Goal: Navigation & Orientation: Find specific page/section

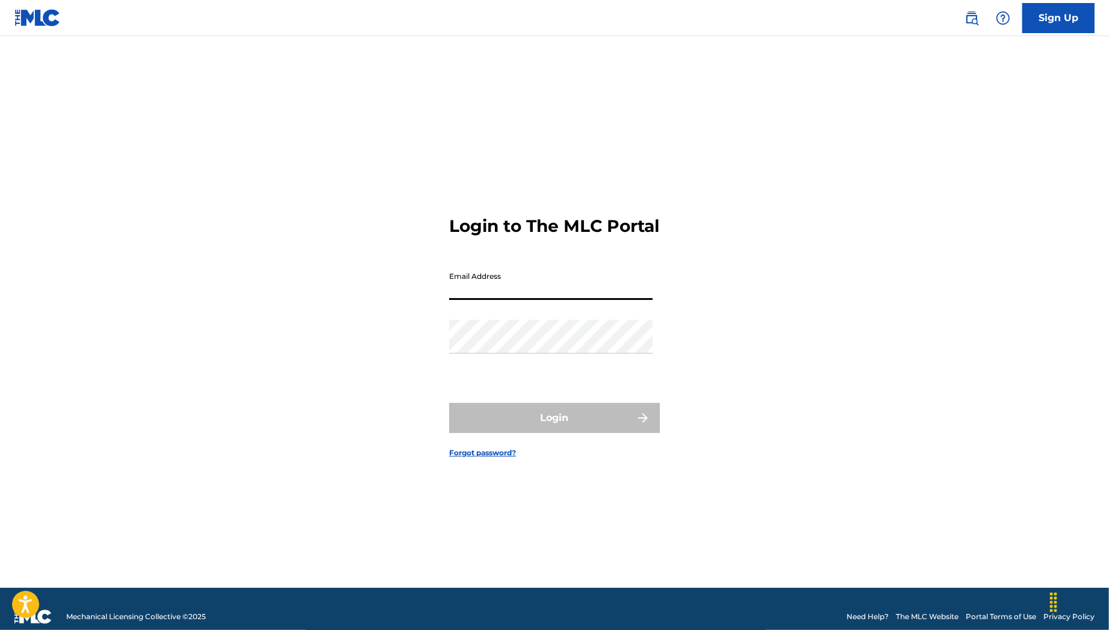
click at [627, 297] on input "Email Address" at bounding box center [551, 283] width 204 height 34
type input "[PERSON_NAME][EMAIL_ADDRESS][PERSON_NAME][DOMAIN_NAME]"
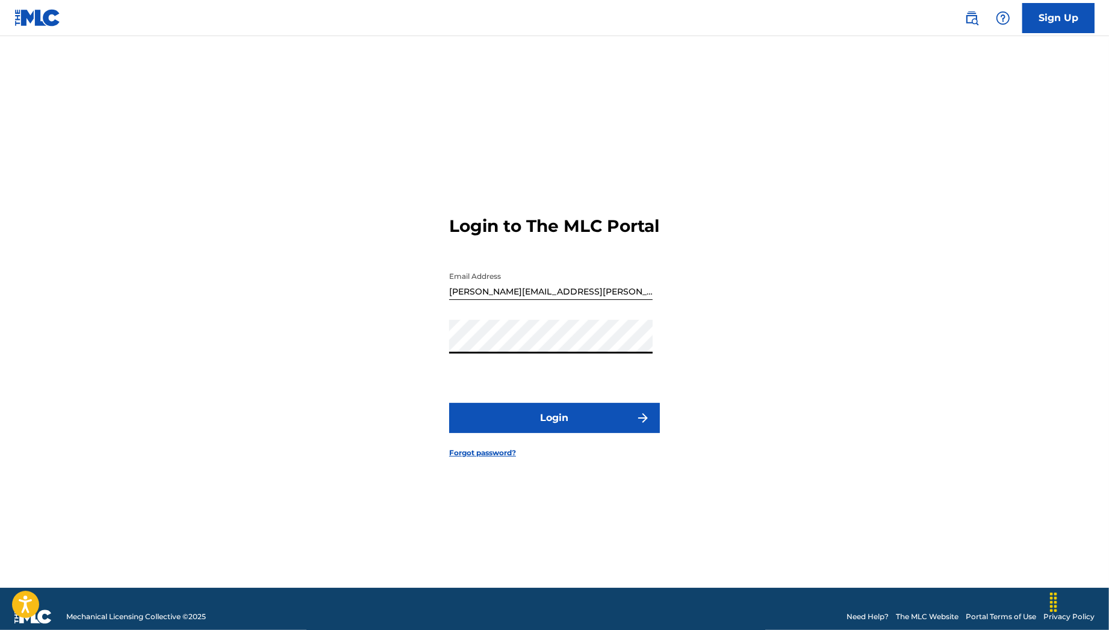
click at [540, 429] on button "Login" at bounding box center [554, 418] width 211 height 30
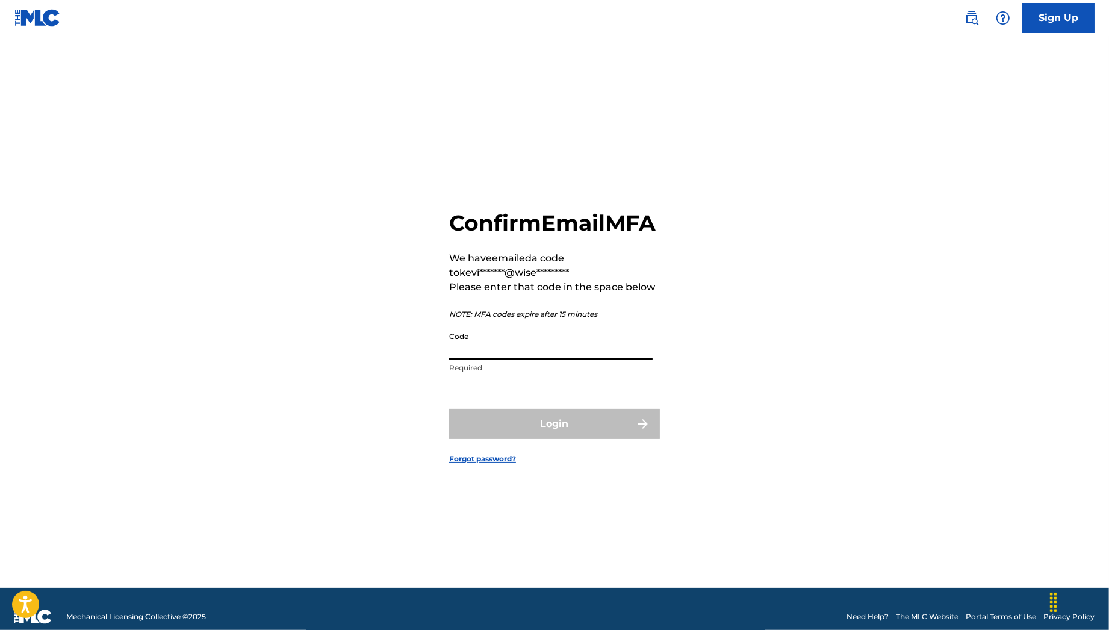
paste input "280238"
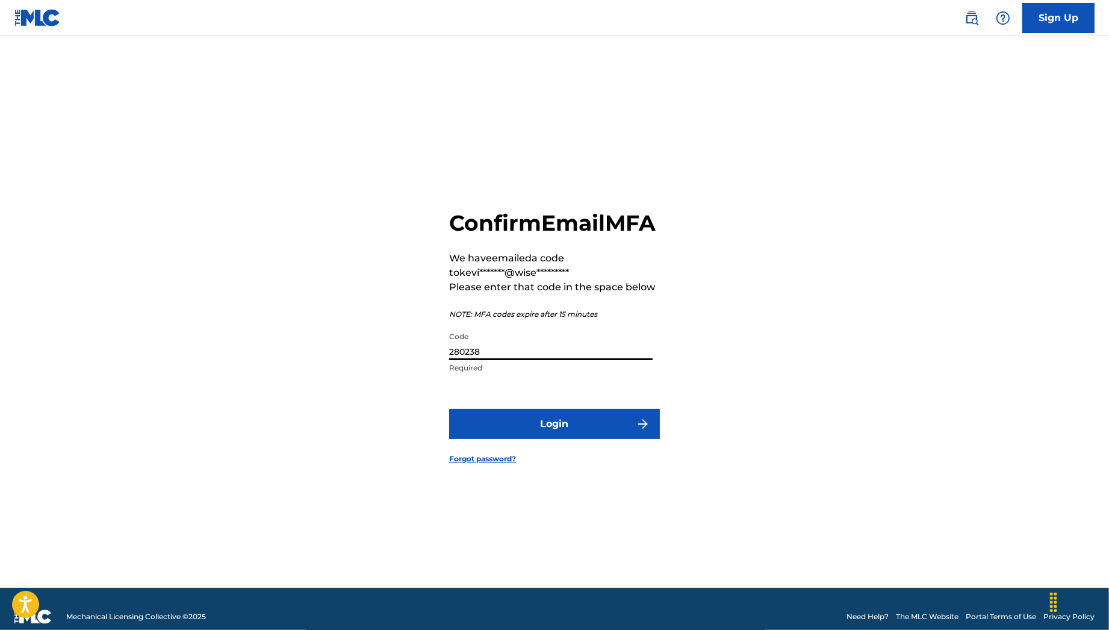
type input "280238"
click at [561, 422] on button "Login" at bounding box center [554, 424] width 211 height 30
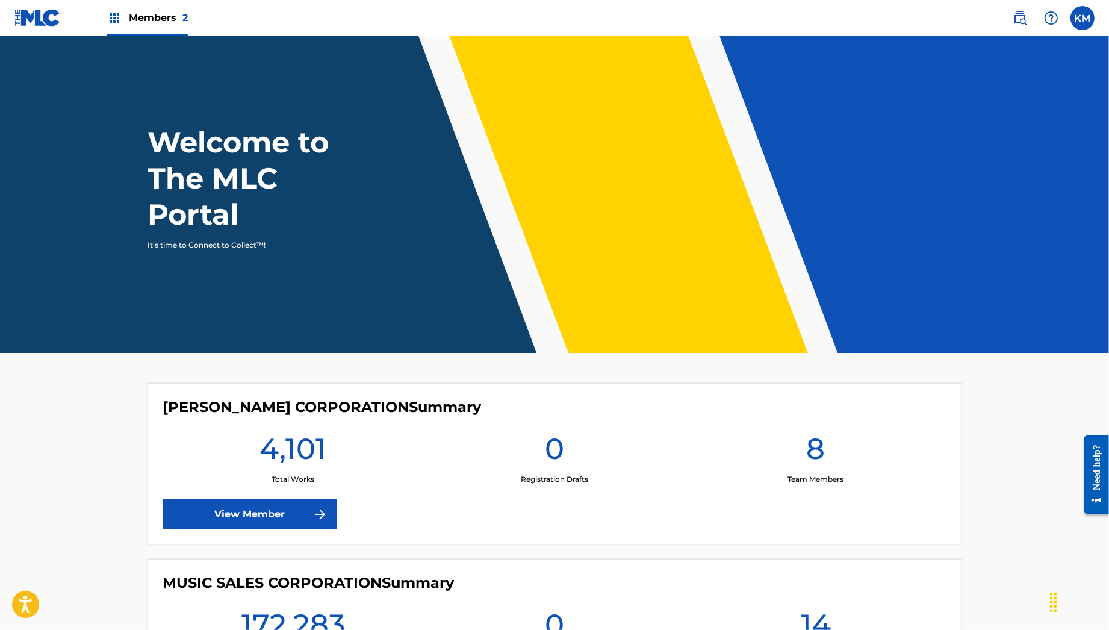
click at [118, 27] on div "Members 2" at bounding box center [147, 18] width 81 height 36
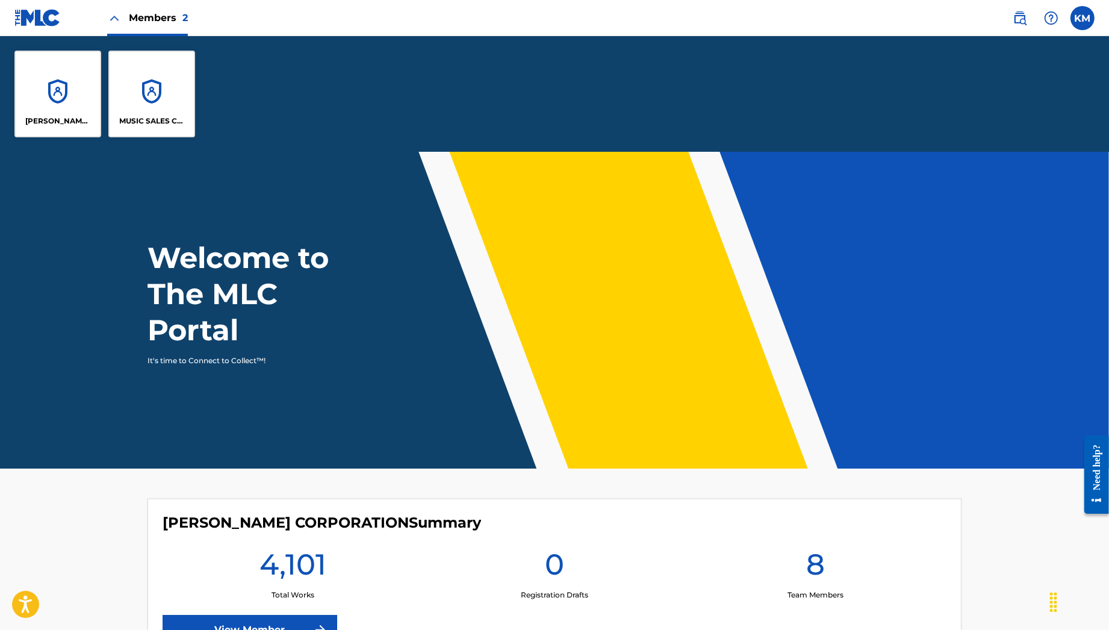
click at [158, 105] on div "MUSIC SALES CORPORATION" at bounding box center [151, 94] width 87 height 87
